Goal: Transaction & Acquisition: Subscribe to service/newsletter

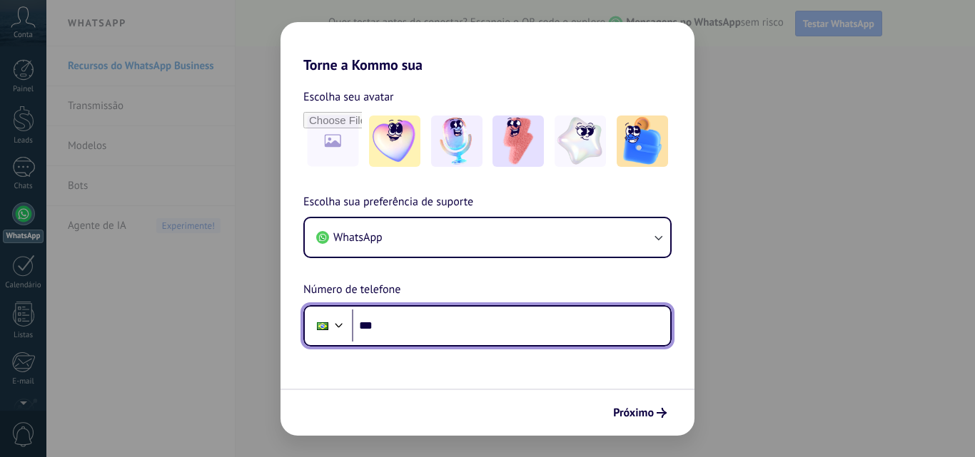
click at [403, 328] on input "***" at bounding box center [511, 326] width 318 height 33
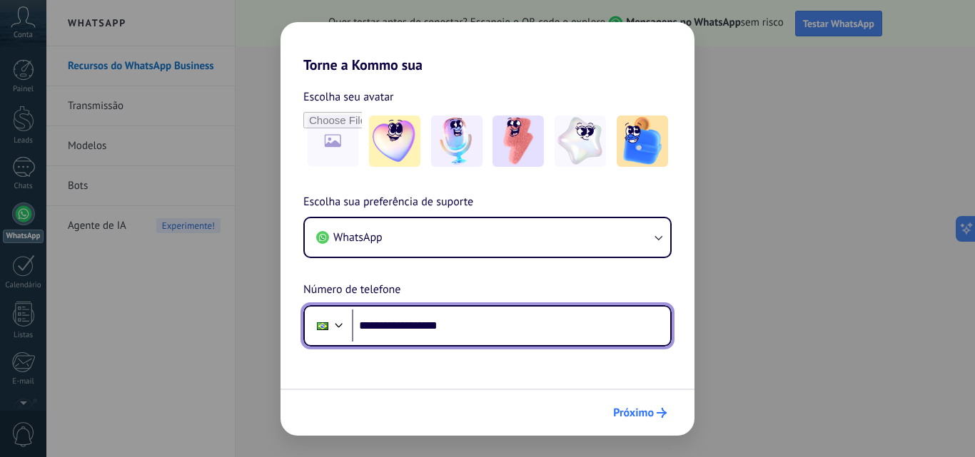
type input "**********"
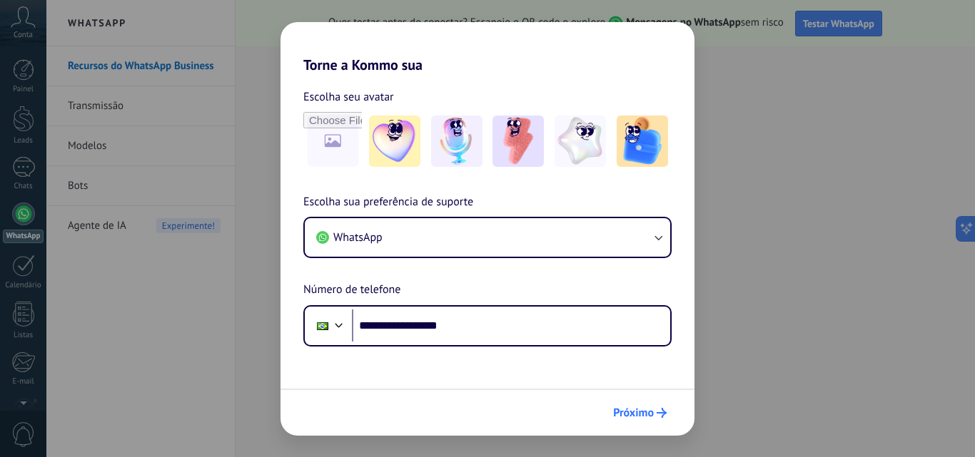
click at [661, 408] on icon "submit" at bounding box center [661, 413] width 10 height 10
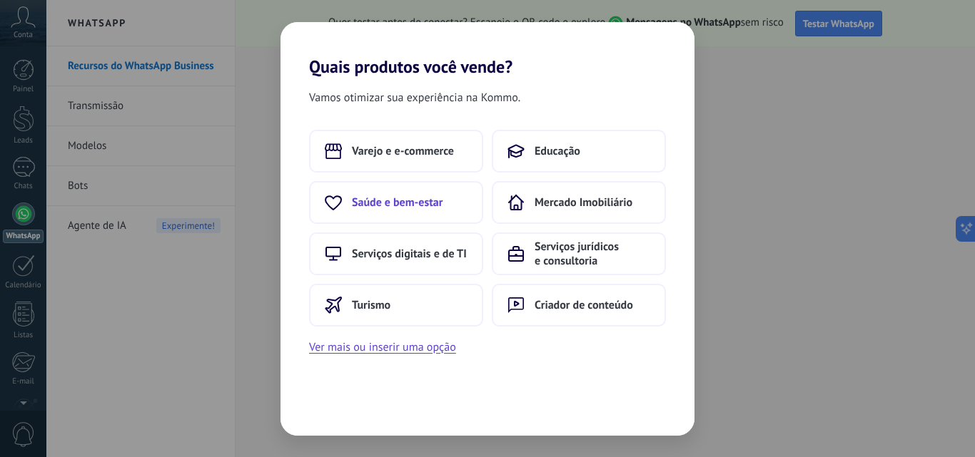
click at [419, 202] on span "Saúde e bem-estar" at bounding box center [397, 202] width 91 height 14
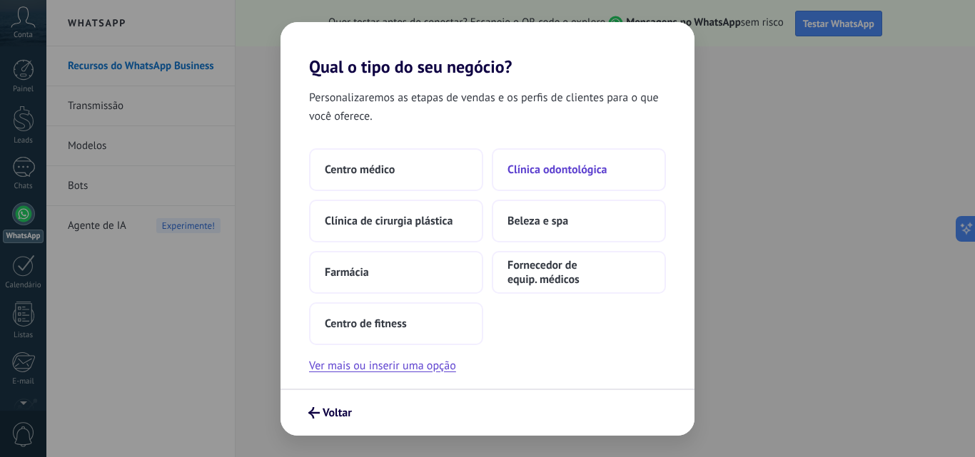
click at [559, 171] on span "Clínica odontológica" at bounding box center [557, 170] width 100 height 14
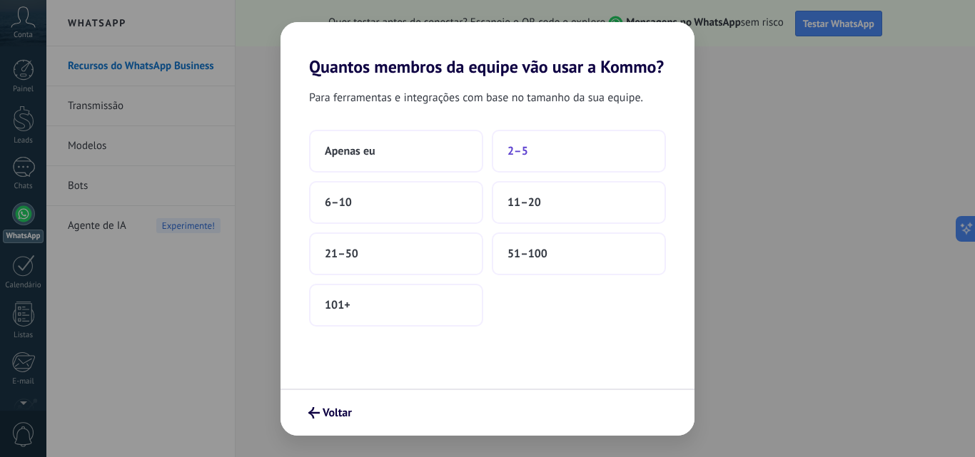
click at [542, 155] on button "2–5" at bounding box center [579, 151] width 174 height 43
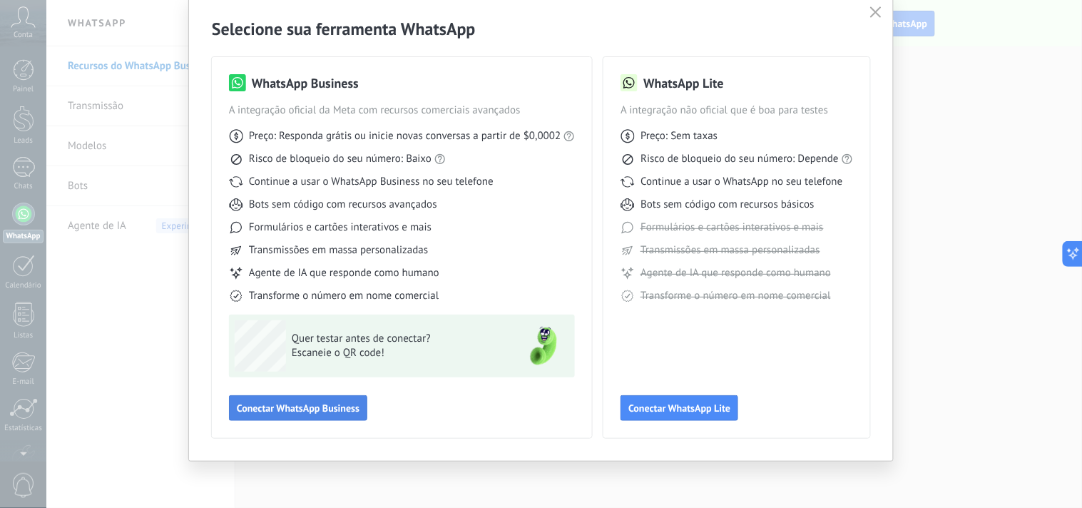
click at [298, 415] on button "Conectar WhatsApp Business" at bounding box center [298, 408] width 138 height 26
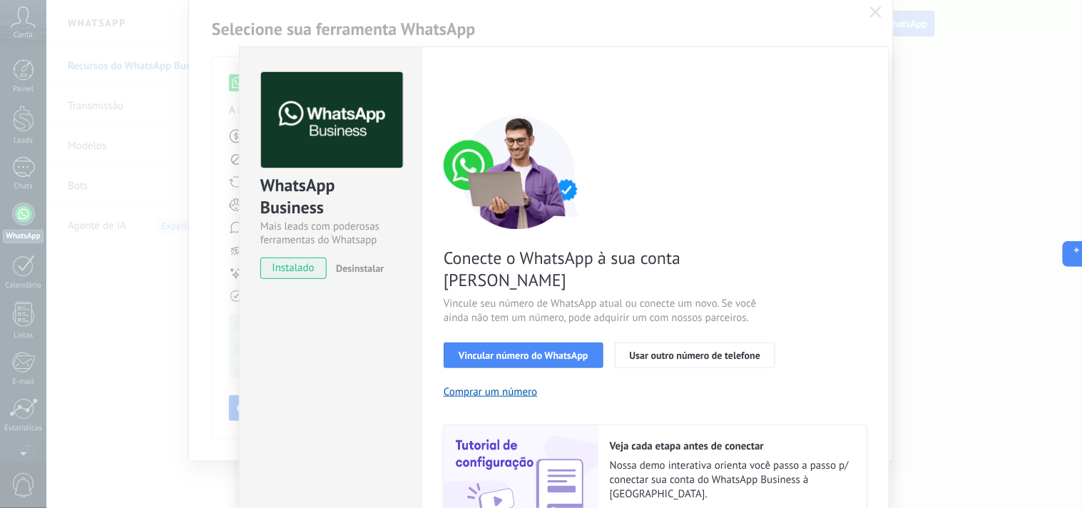
click at [596, 402] on div "Conecte o WhatsApp à sua conta Kommo Vincule seu número de WhatsApp atual ou co…" at bounding box center [656, 327] width 424 height 424
click at [567, 342] on button "Vincular número do WhatsApp" at bounding box center [524, 355] width 160 height 26
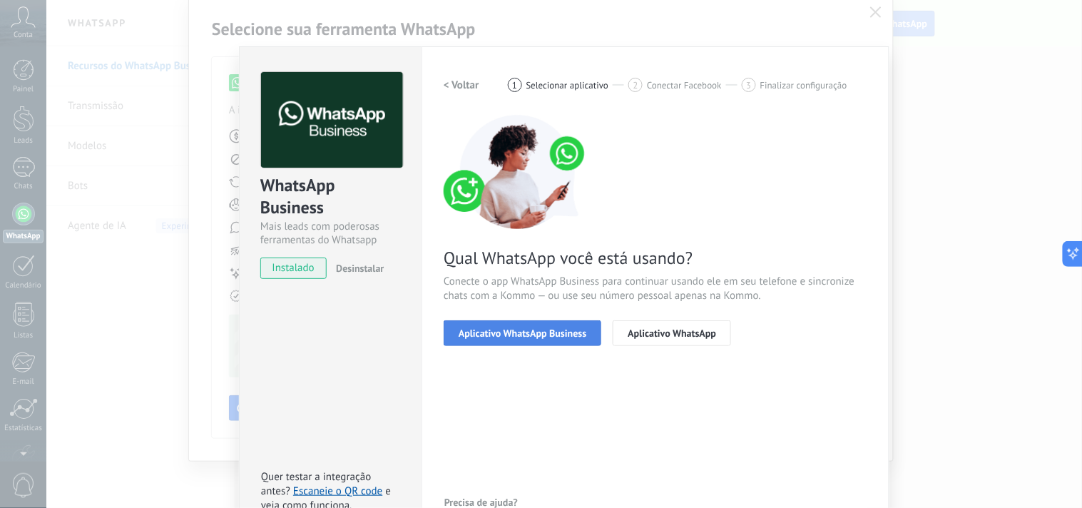
click at [558, 337] on span "Aplicativo WhatsApp Business" at bounding box center [523, 333] width 128 height 10
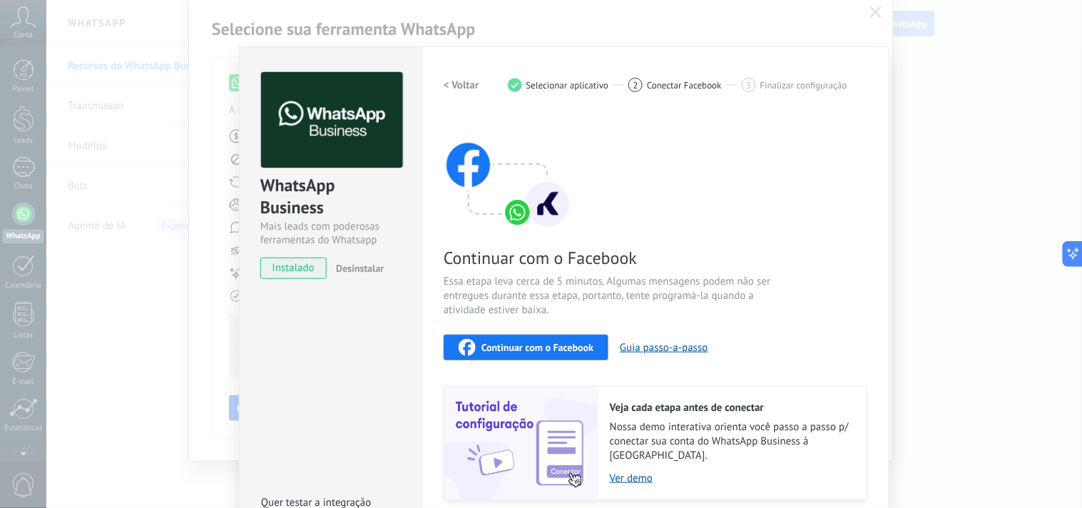
click at [651, 288] on span "Essa etapa leva cerca de 5 minutos. Algumas mensagens podem não ser entregues d…" at bounding box center [614, 296] width 340 height 43
drag, startPoint x: 651, startPoint y: 288, endPoint x: 659, endPoint y: 268, distance: 20.8
click at [659, 268] on div "Continuar com o Facebook Essa etapa leva cerca de 5 minutos. Algumas mensagens …" at bounding box center [656, 307] width 424 height 385
click at [635, 209] on div "Continuar com o Facebook Essa etapa leva cerca de 5 minutos. Algumas mensagens …" at bounding box center [656, 307] width 424 height 385
click at [279, 267] on span "instalado" at bounding box center [293, 268] width 65 height 21
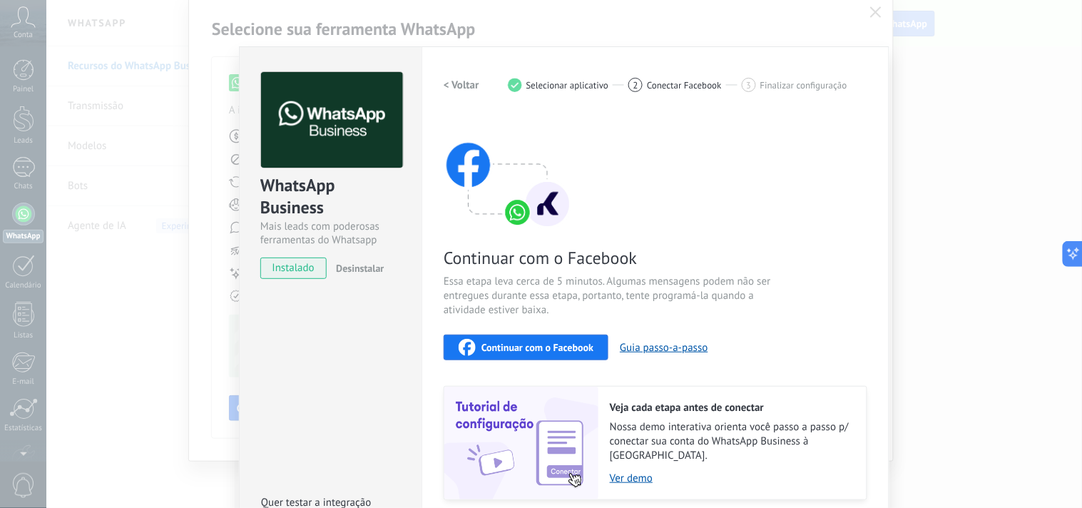
click at [874, 12] on div "WhatsApp Business Mais leads com poderosas ferramentas do Whatsapp instalado De…" at bounding box center [564, 254] width 1036 height 508
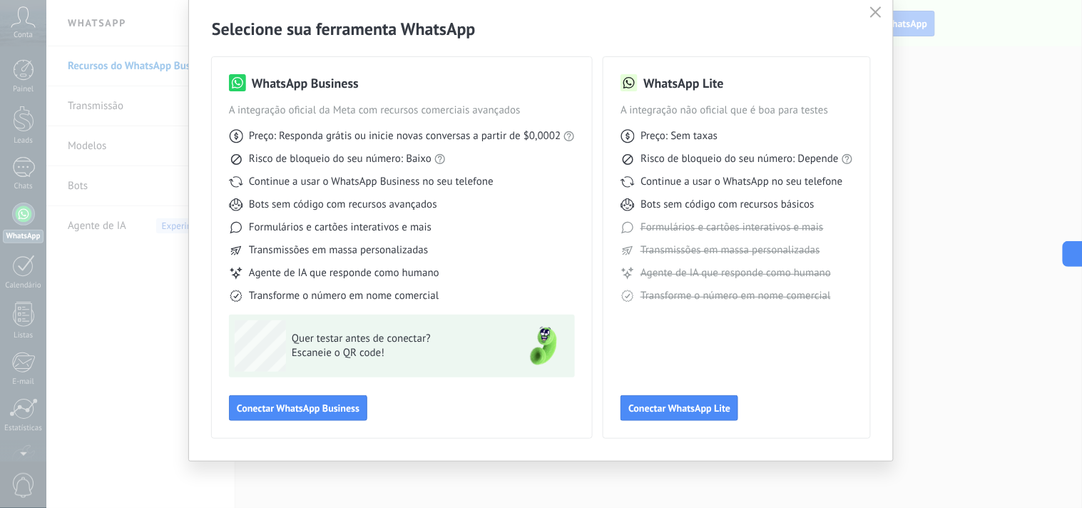
click at [870, 16] on icon "button" at bounding box center [875, 11] width 11 height 11
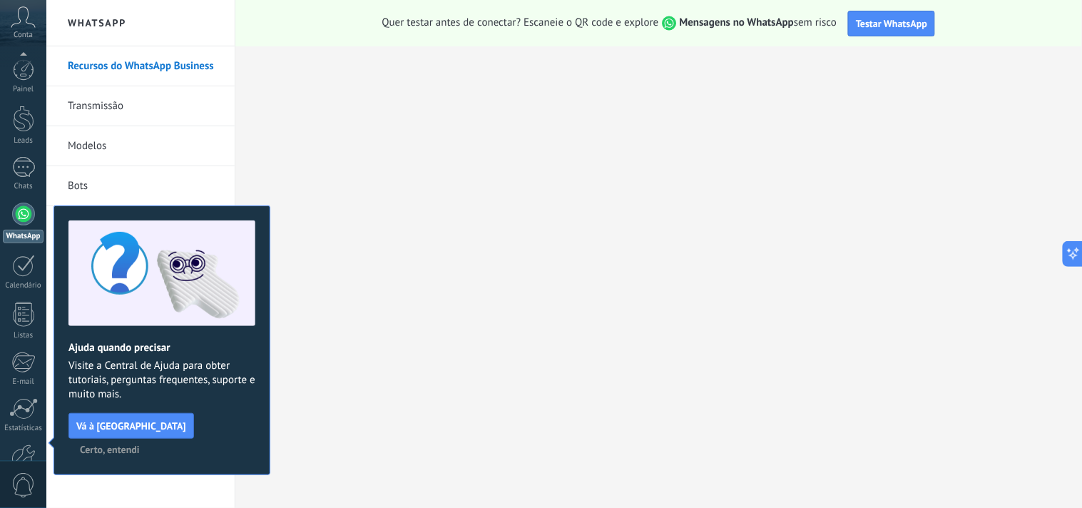
scroll to position [86, 0]
click at [140, 445] on span "Certo, entendi" at bounding box center [110, 450] width 60 height 10
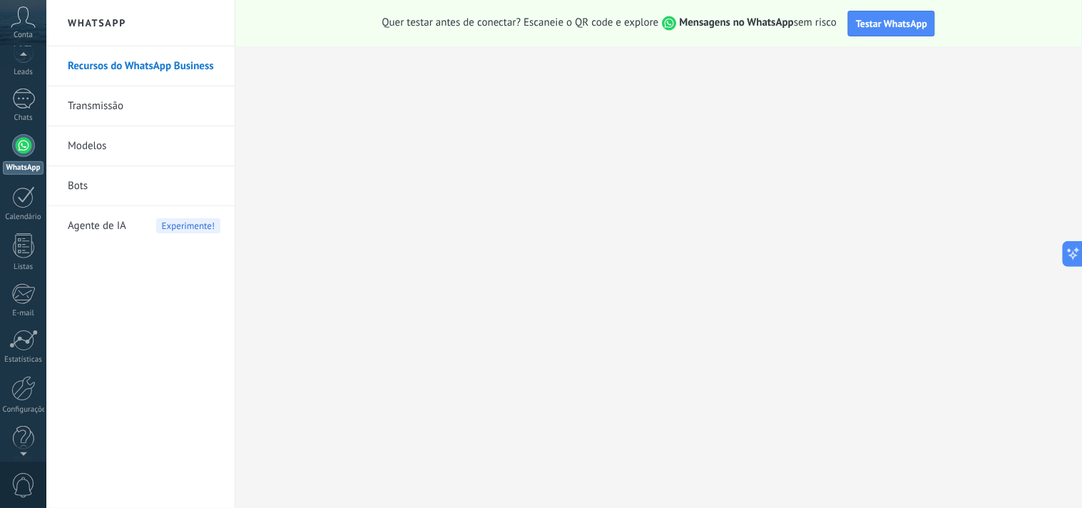
scroll to position [59, 0]
click at [22, 108] on div at bounding box center [23, 108] width 23 height 21
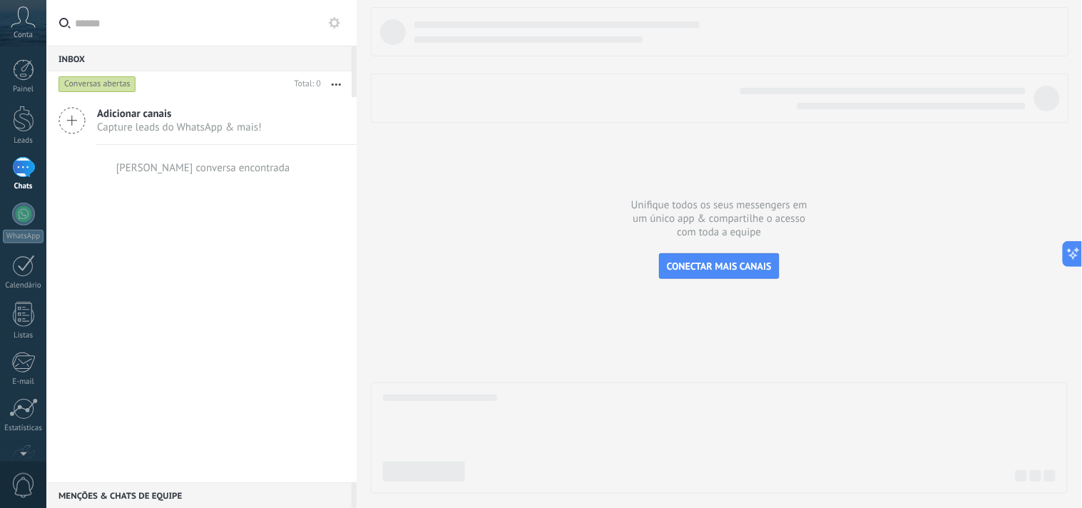
click at [24, 31] on span "Conta" at bounding box center [23, 35] width 19 height 9
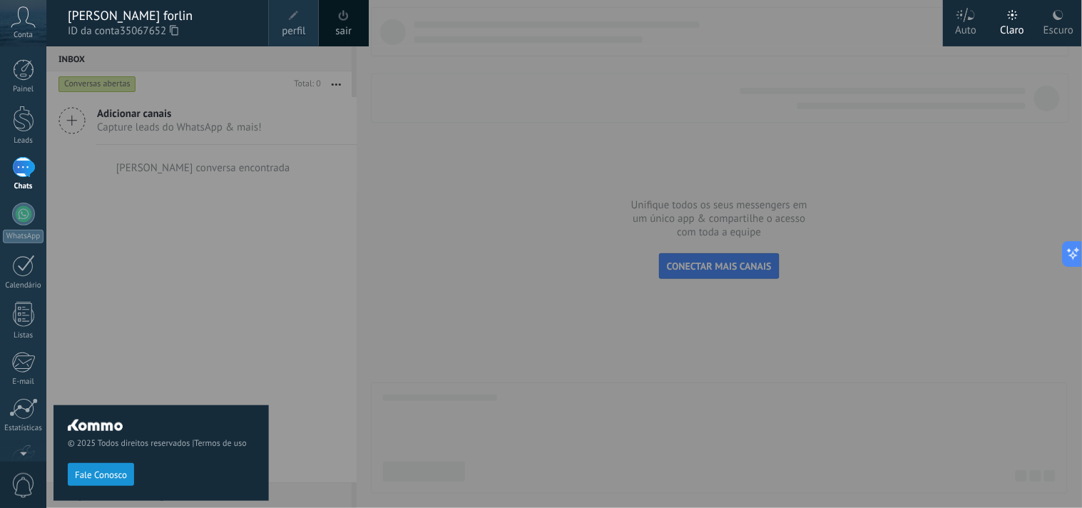
click at [302, 34] on span "perfil" at bounding box center [294, 32] width 24 height 16
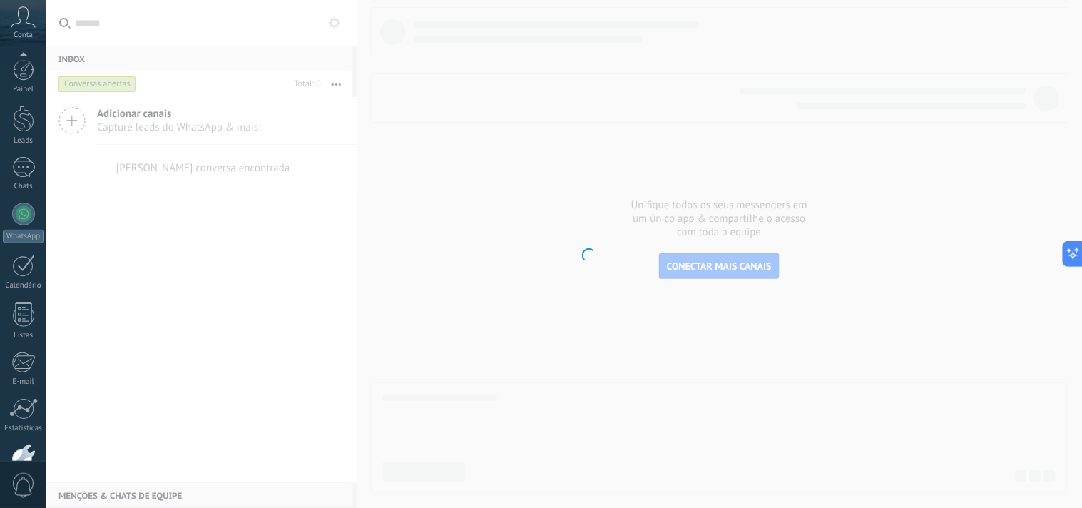
scroll to position [86, 0]
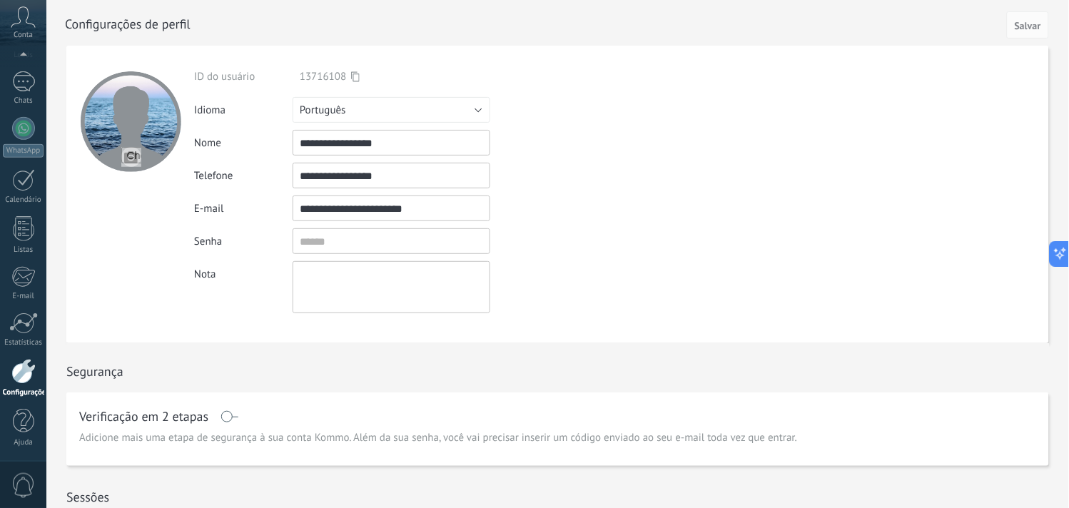
click at [381, 140] on input "**********" at bounding box center [392, 143] width 198 height 26
type input "*"
type input "**********"
click at [974, 30] on span "Salvar" at bounding box center [1028, 26] width 26 height 10
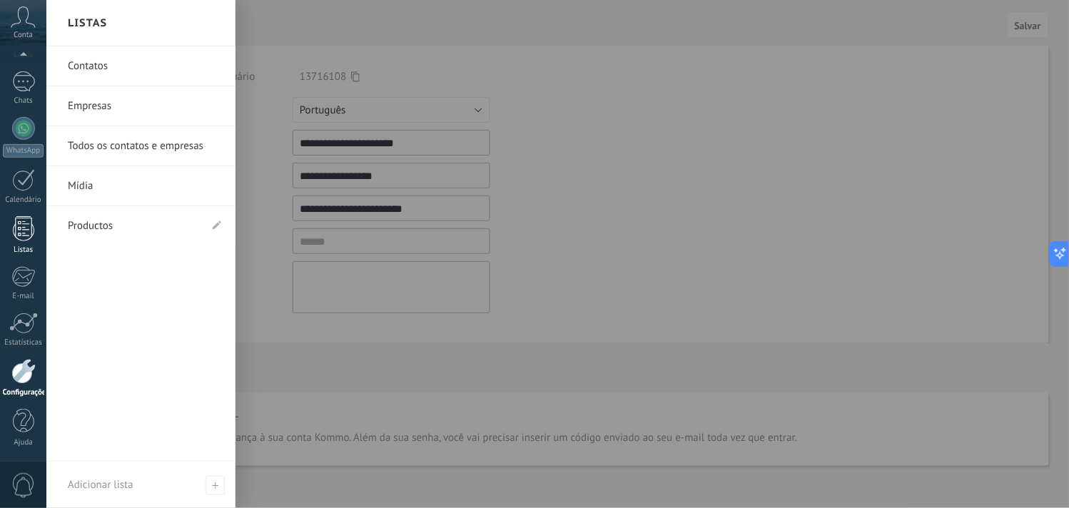
click at [26, 228] on div at bounding box center [23, 228] width 21 height 25
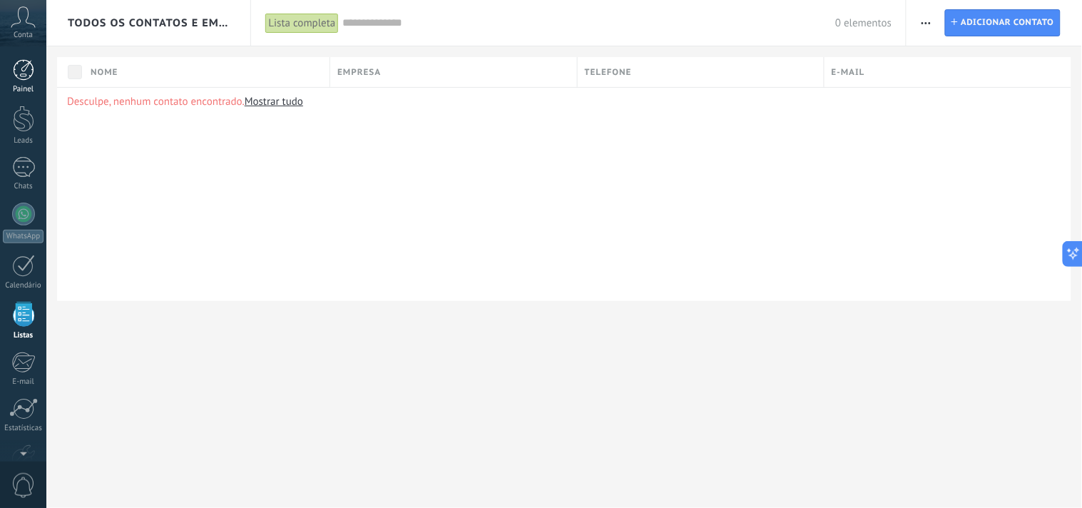
click at [20, 65] on div at bounding box center [23, 69] width 21 height 21
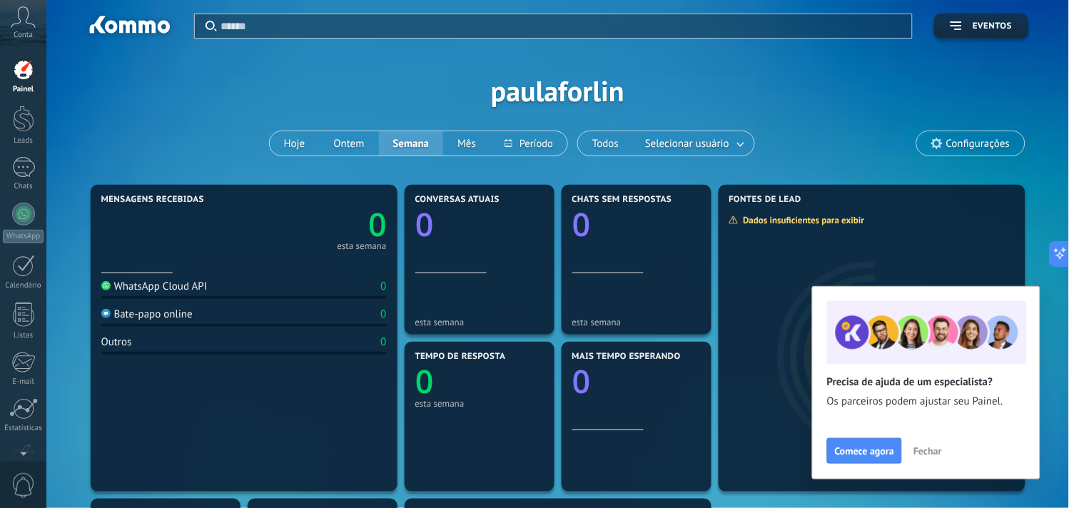
click at [939, 450] on span "Fechar" at bounding box center [927, 451] width 29 height 10
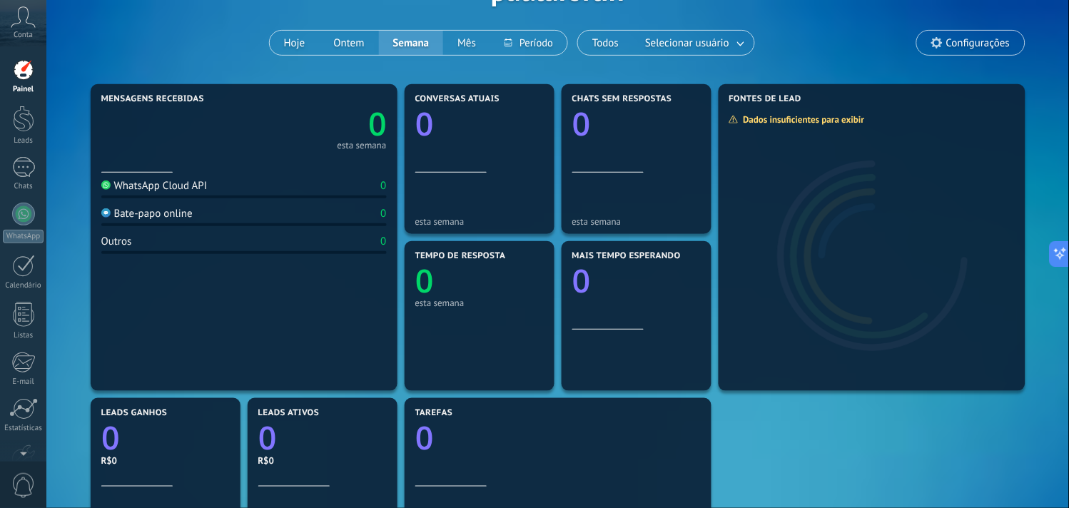
scroll to position [101, 0]
click at [678, 34] on span "Selecionar usuário" at bounding box center [687, 43] width 90 height 19
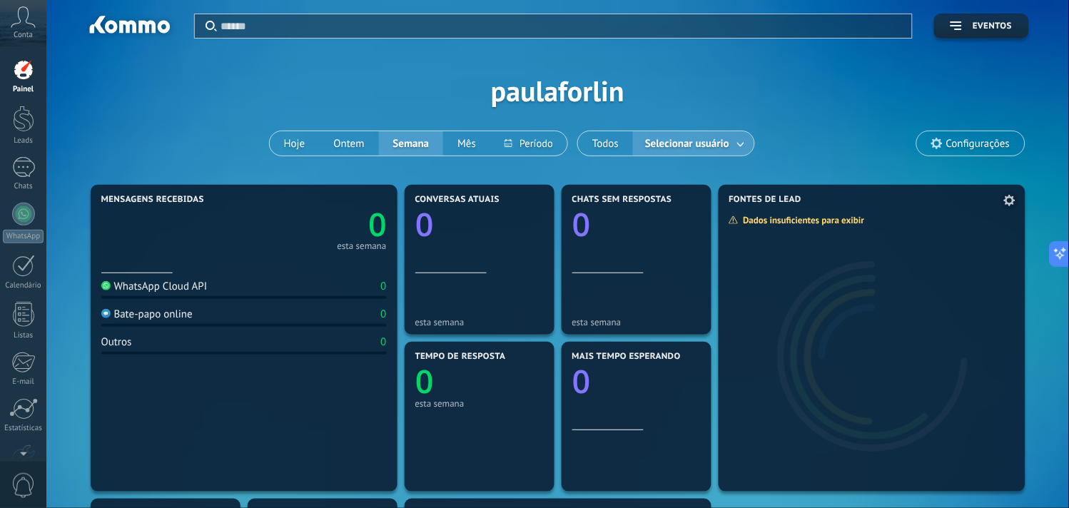
scroll to position [8, 0]
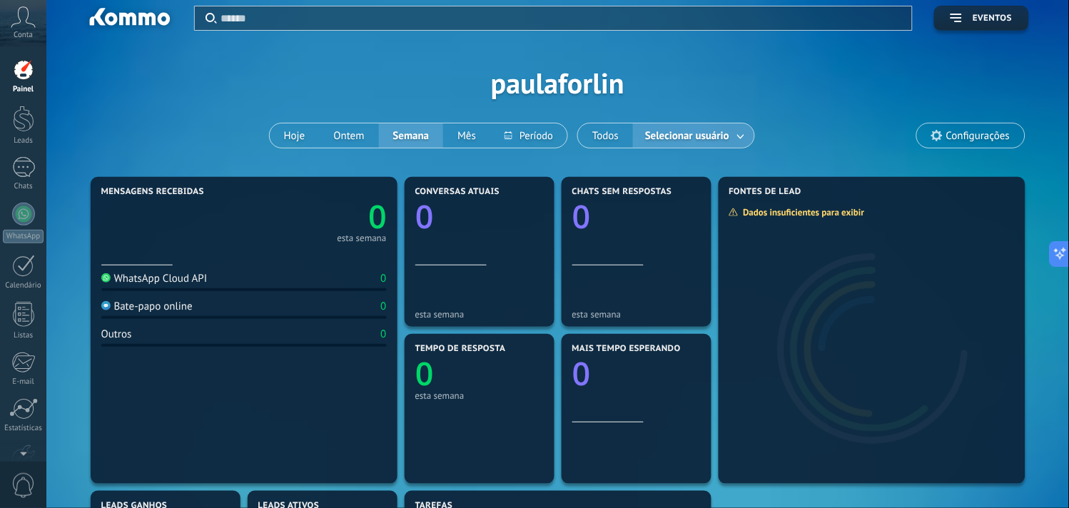
click at [963, 143] on span "Configurações" at bounding box center [970, 135] width 107 height 24
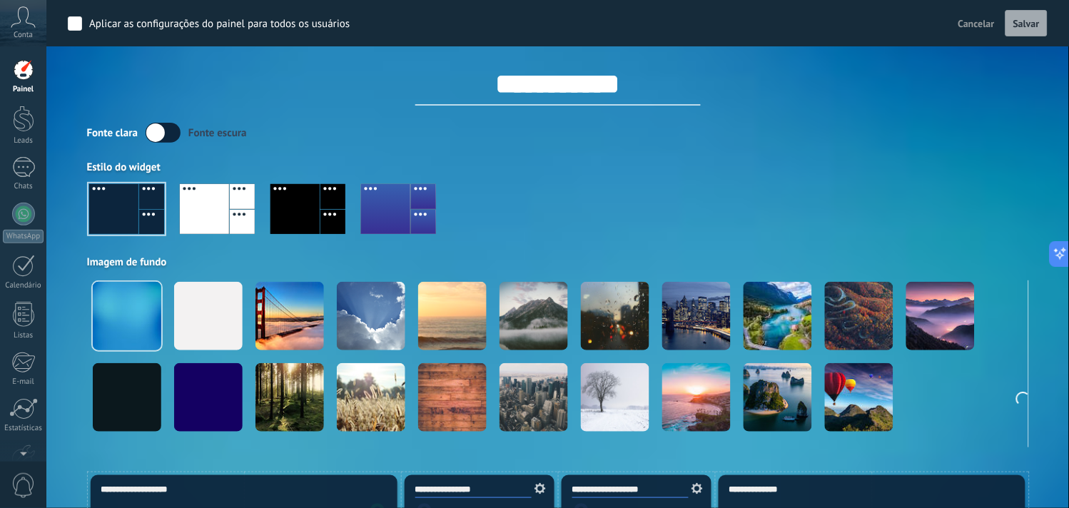
click at [635, 94] on input "**********" at bounding box center [557, 84] width 285 height 43
drag, startPoint x: 626, startPoint y: 94, endPoint x: 458, endPoint y: 172, distance: 184.8
click at [458, 172] on div "**********" at bounding box center [558, 219] width 942 height 455
type input "*"
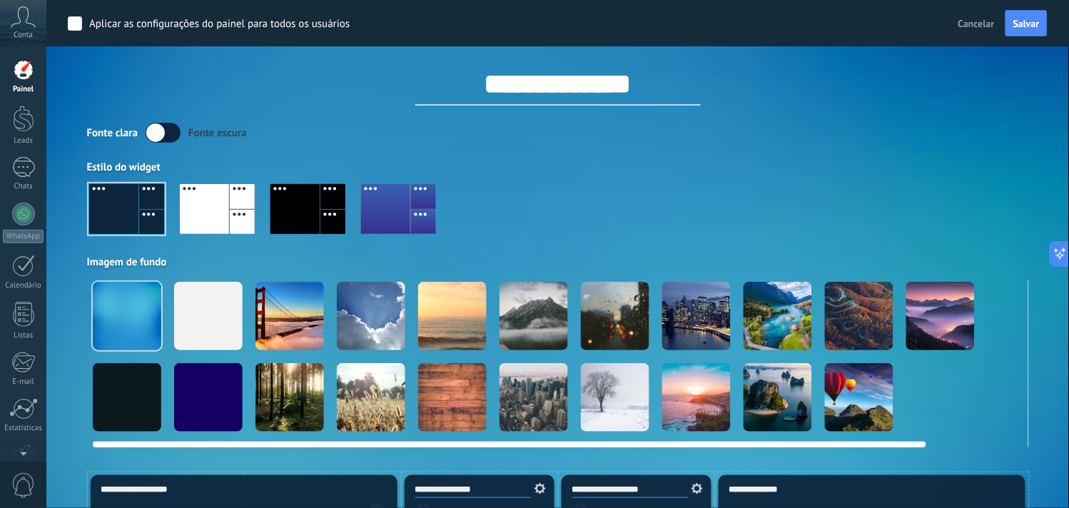
type input "**********"
click at [111, 363] on div at bounding box center [127, 397] width 68 height 68
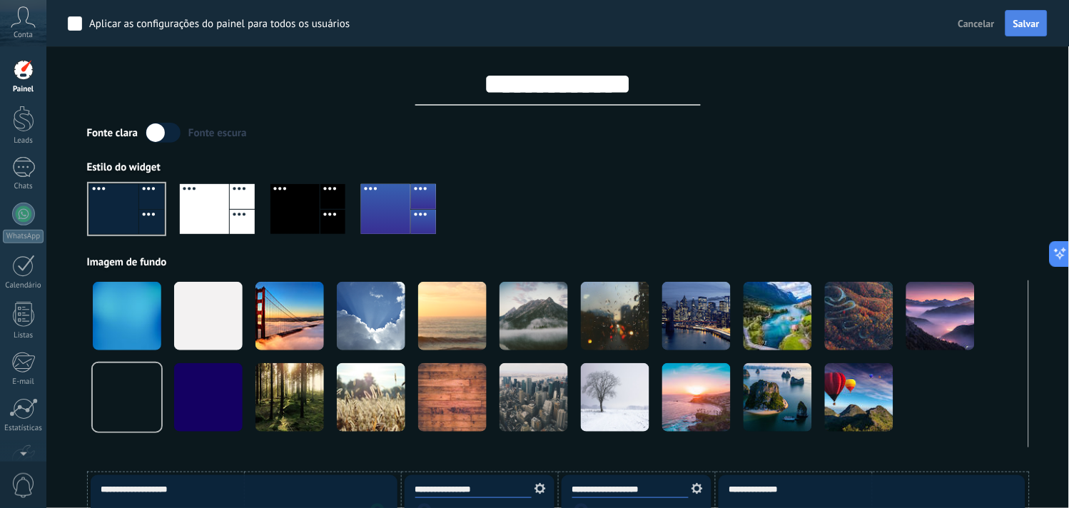
click at [974, 24] on button "Salvar" at bounding box center [1026, 23] width 42 height 27
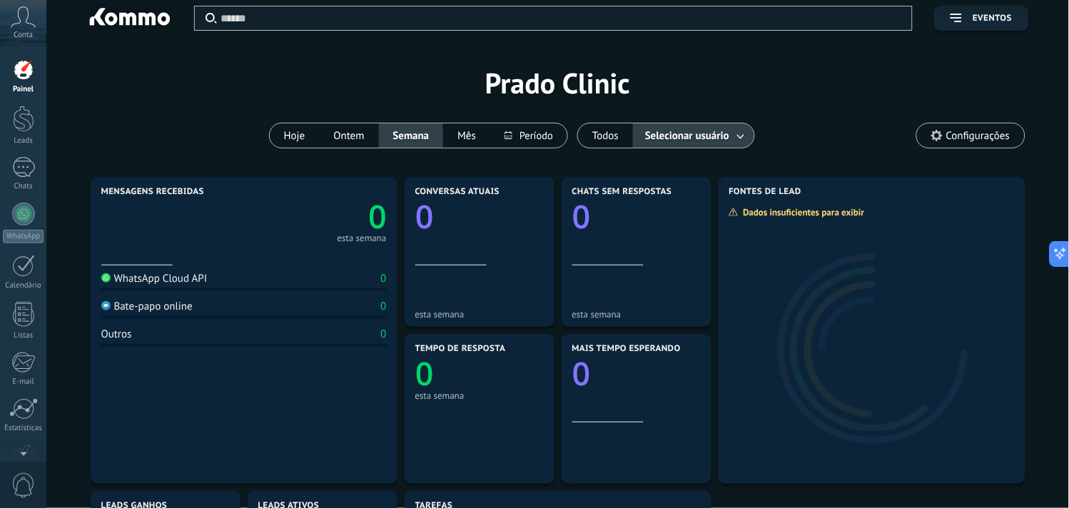
click at [15, 201] on div "Painel Leads Chats WhatsApp Clientes" at bounding box center [23, 303] width 46 height 488
click at [23, 216] on div at bounding box center [23, 214] width 23 height 23
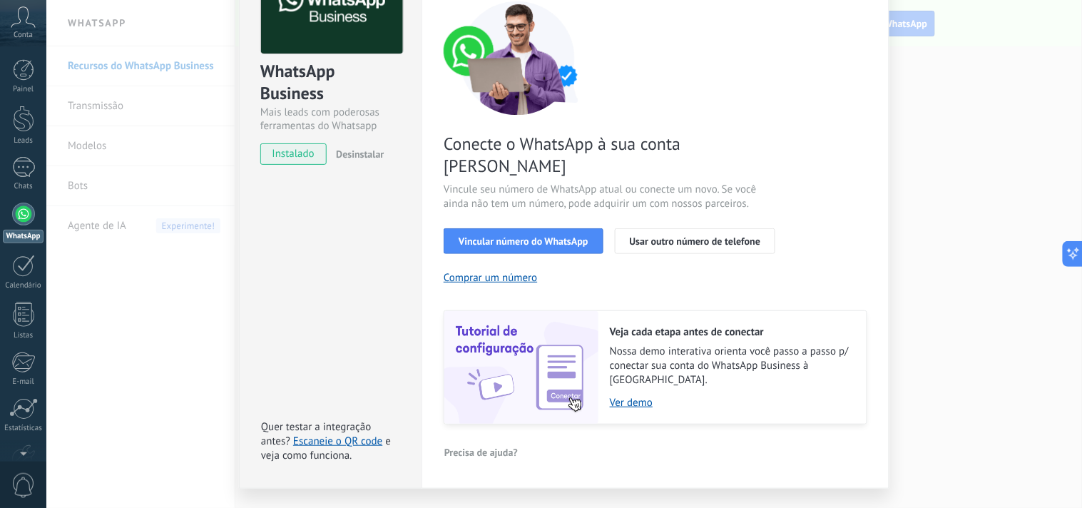
scroll to position [115, 0]
click at [616, 395] on link "Ver demo" at bounding box center [731, 402] width 243 height 14
click at [913, 54] on div "WhatsApp Business Mais leads com poderosas ferramentas do Whatsapp instalado De…" at bounding box center [564, 254] width 1036 height 508
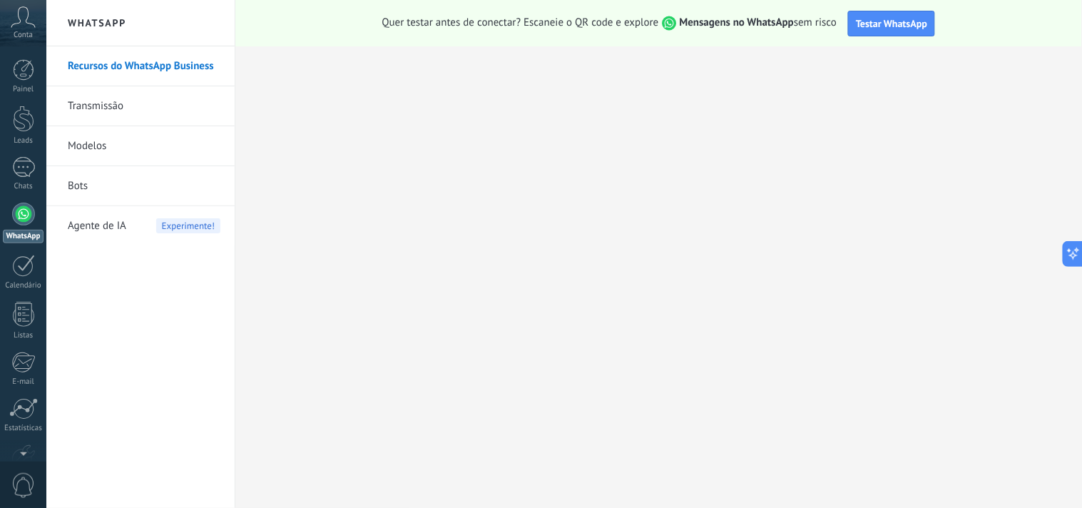
scroll to position [0, 0]
click at [21, 21] on icon at bounding box center [23, 16] width 25 height 21
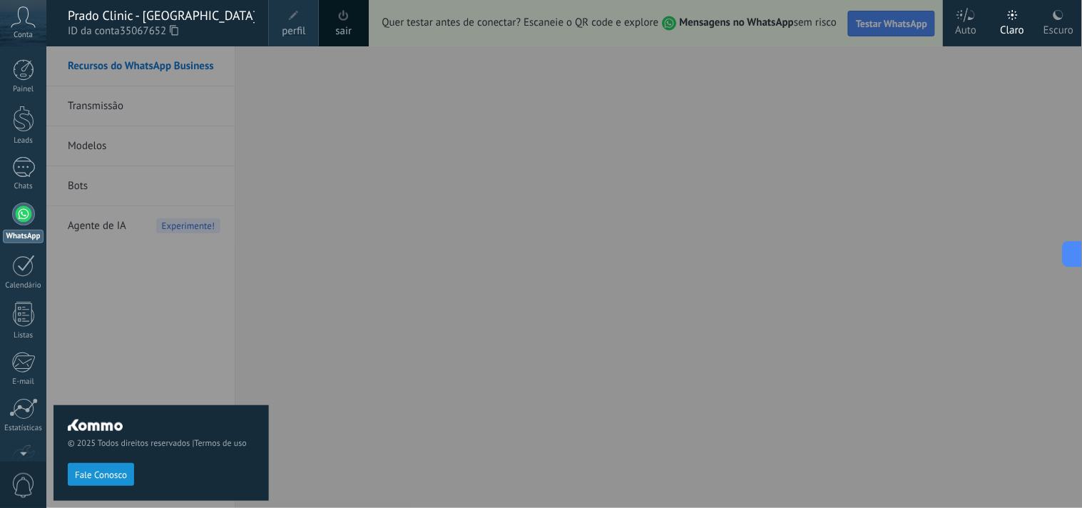
click at [357, 33] on div "sair" at bounding box center [344, 23] width 50 height 46
